Goal: Book appointment/travel/reservation

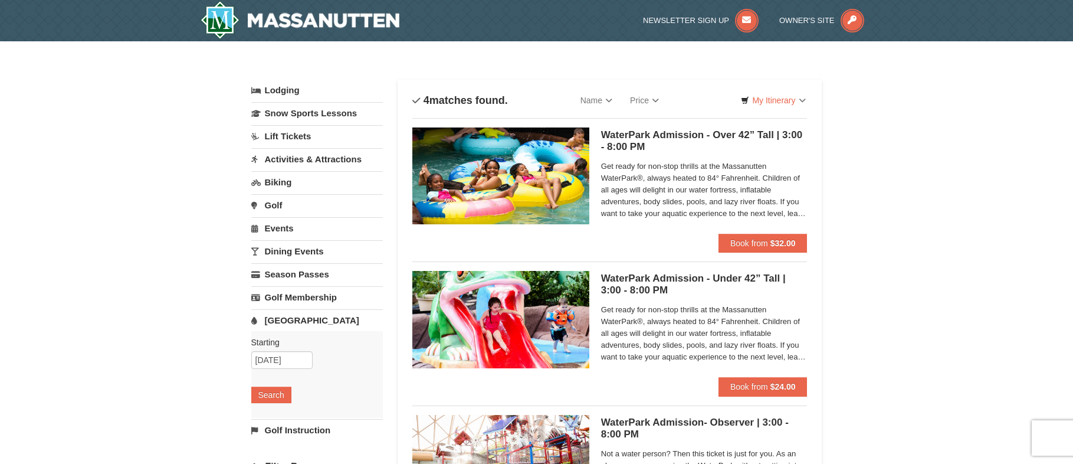
click at [281, 161] on link "Activities & Attractions" at bounding box center [317, 159] width 132 height 22
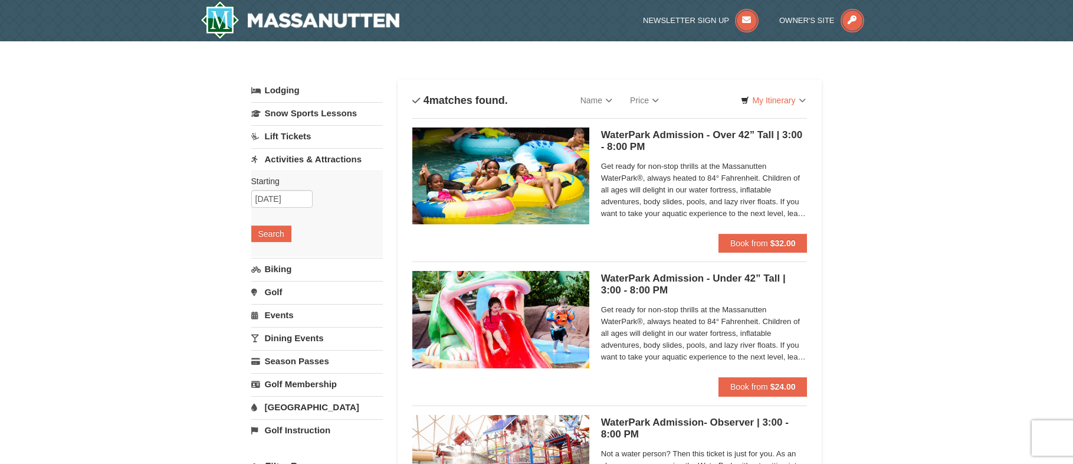
click at [284, 159] on link "Activities & Attractions" at bounding box center [317, 159] width 132 height 22
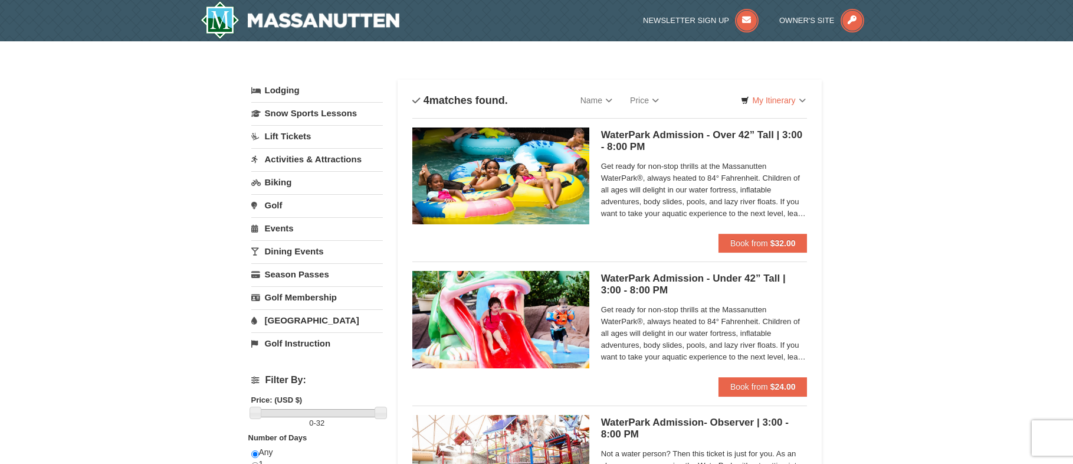
click at [284, 159] on link "Activities & Attractions" at bounding box center [317, 159] width 132 height 22
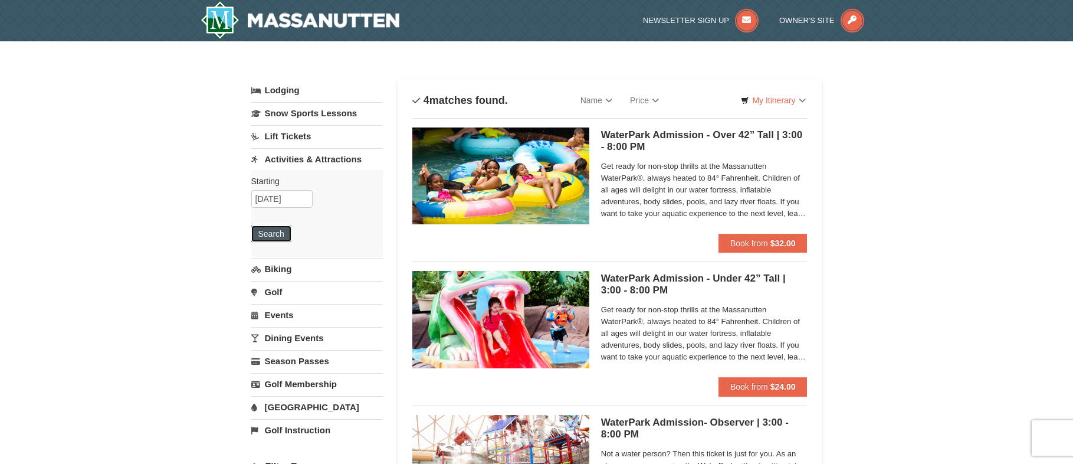
click at [271, 237] on button "Search" at bounding box center [271, 233] width 40 height 17
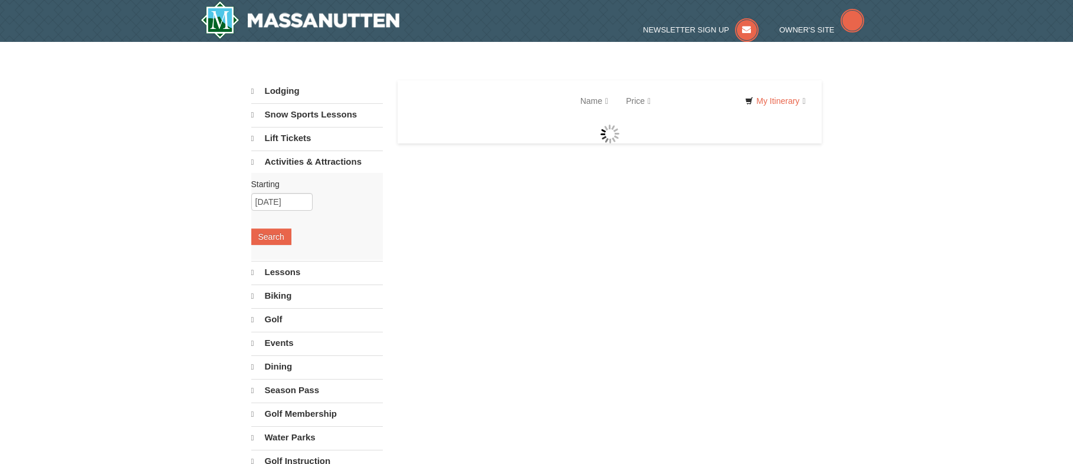
select select "10"
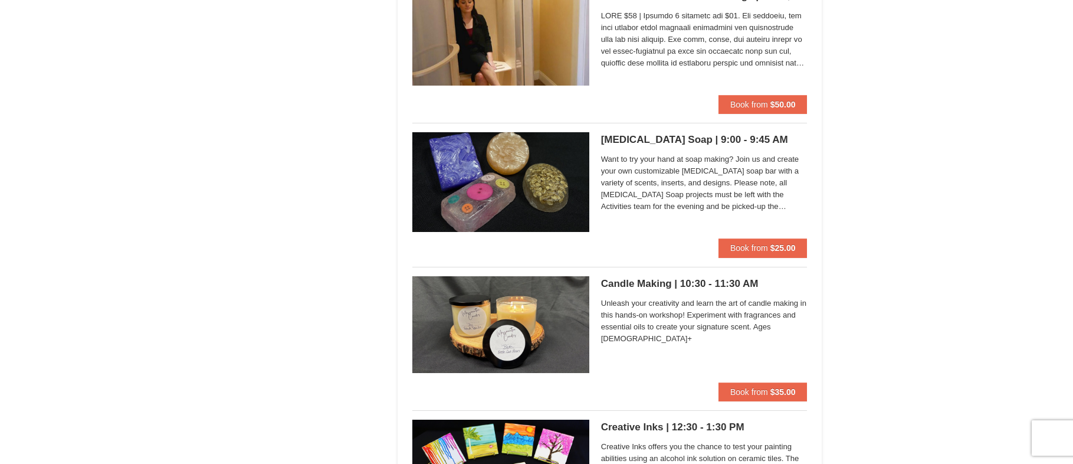
scroll to position [1946, 0]
